Goal: Check status: Check status

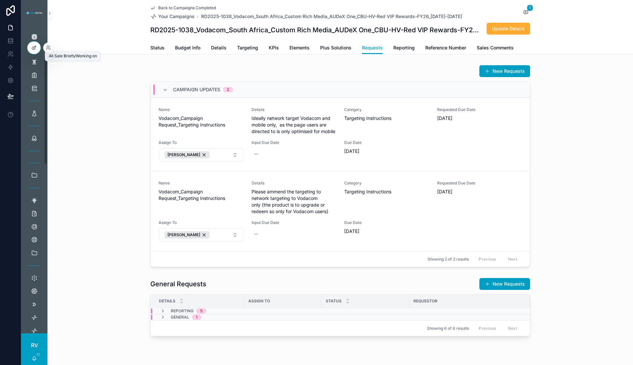
scroll to position [82, 0]
click at [51, 13] on icon "scrollable content" at bounding box center [49, 13] width 5 height 5
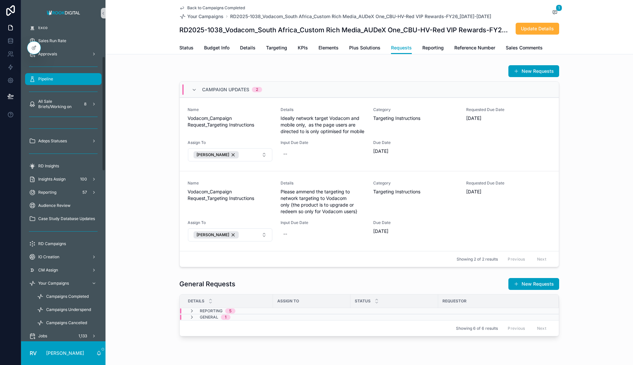
scroll to position [0, 0]
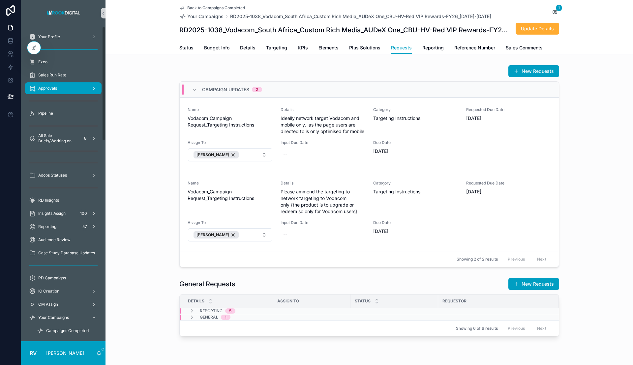
click at [66, 86] on div "Approvals" at bounding box center [63, 88] width 69 height 11
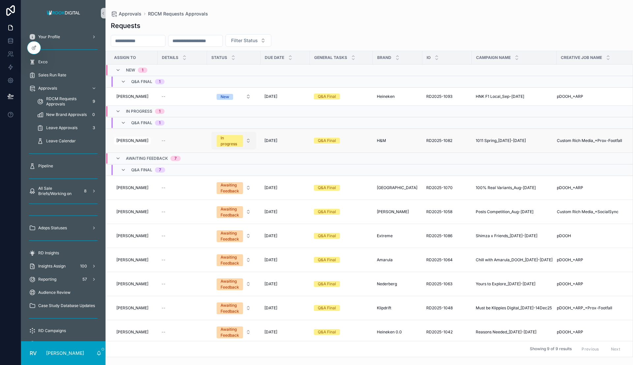
click at [225, 145] on div "In progress" at bounding box center [230, 141] width 18 height 12
click at [225, 209] on div "Completed" at bounding box center [231, 209] width 79 height 10
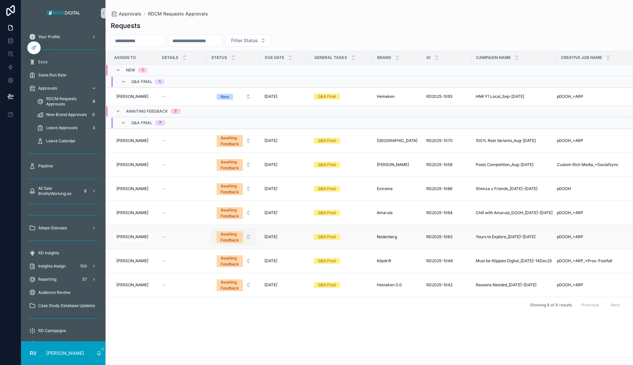
click at [226, 235] on div "Awaiting Feedback" at bounding box center [230, 237] width 18 height 12
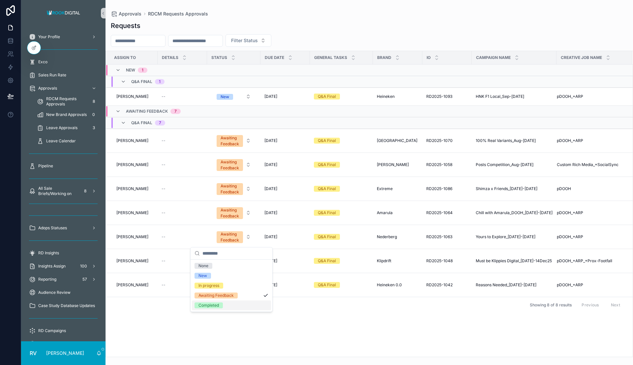
click at [226, 303] on div "Completed" at bounding box center [231, 306] width 79 height 10
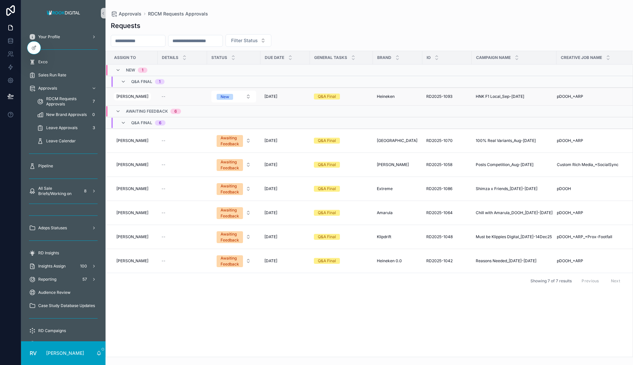
click at [483, 97] on span "HNK F1 Local_Sep-[DATE]" at bounding box center [500, 96] width 48 height 5
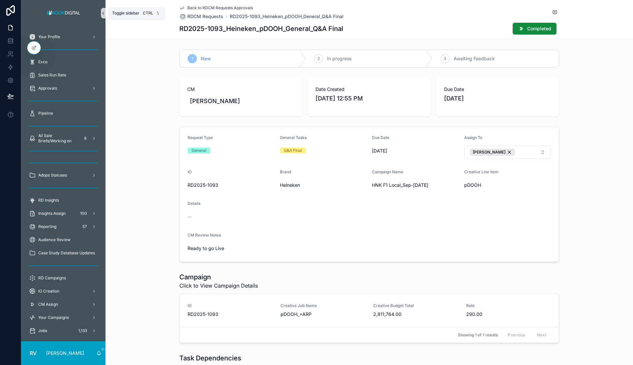
click at [104, 11] on icon "scrollable content" at bounding box center [103, 13] width 5 height 5
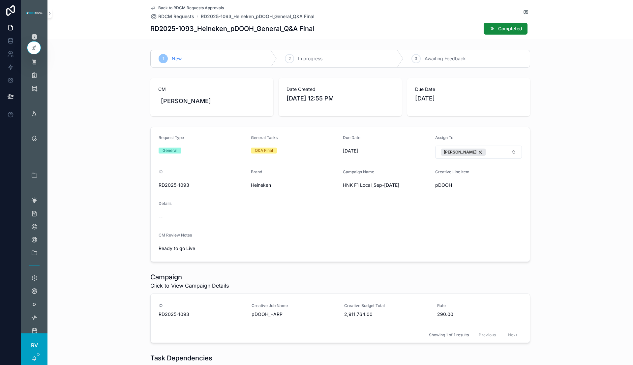
click at [376, 313] on span "2,911,764.00" at bounding box center [386, 314] width 85 height 7
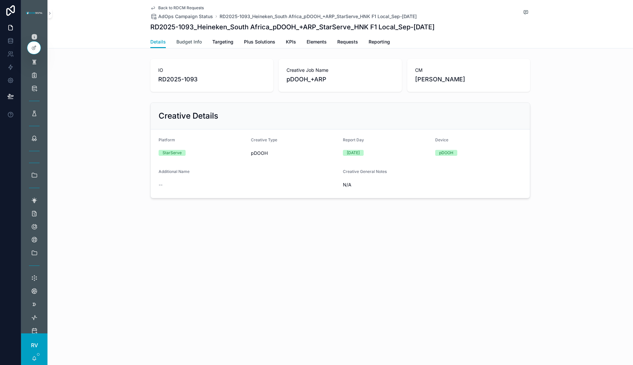
click at [185, 43] on span "Budget Info" at bounding box center [188, 42] width 25 height 7
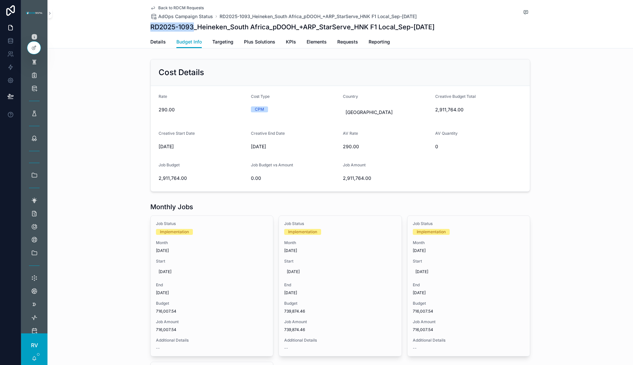
drag, startPoint x: 147, startPoint y: 26, endPoint x: 191, endPoint y: 25, distance: 43.9
click at [191, 25] on div "Back to RDCM Requests AdOps Campaign Status RD2025-1093_Heineken_South Africa_p…" at bounding box center [340, 24] width 586 height 48
copy h1 "RD2025-1093"
